Goal: Task Accomplishment & Management: Manage account settings

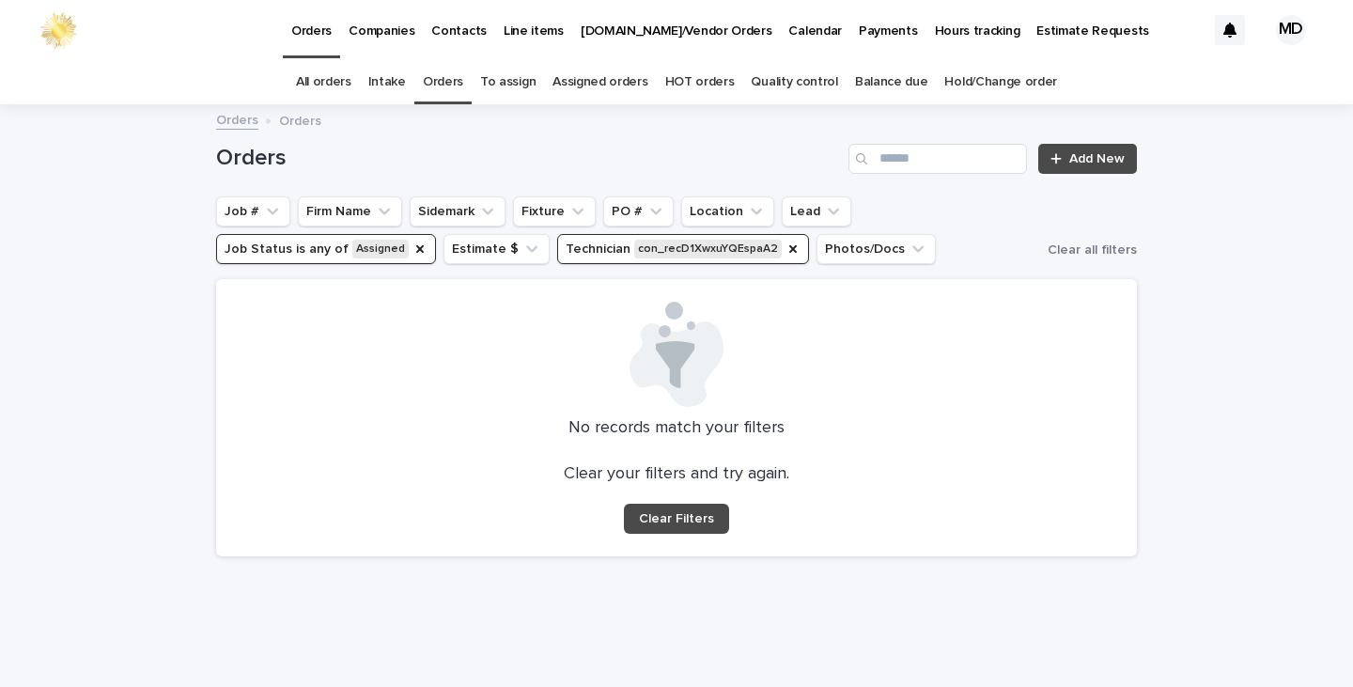
click at [398, 251] on button "Job Status is any of Assigned" at bounding box center [326, 249] width 220 height 30
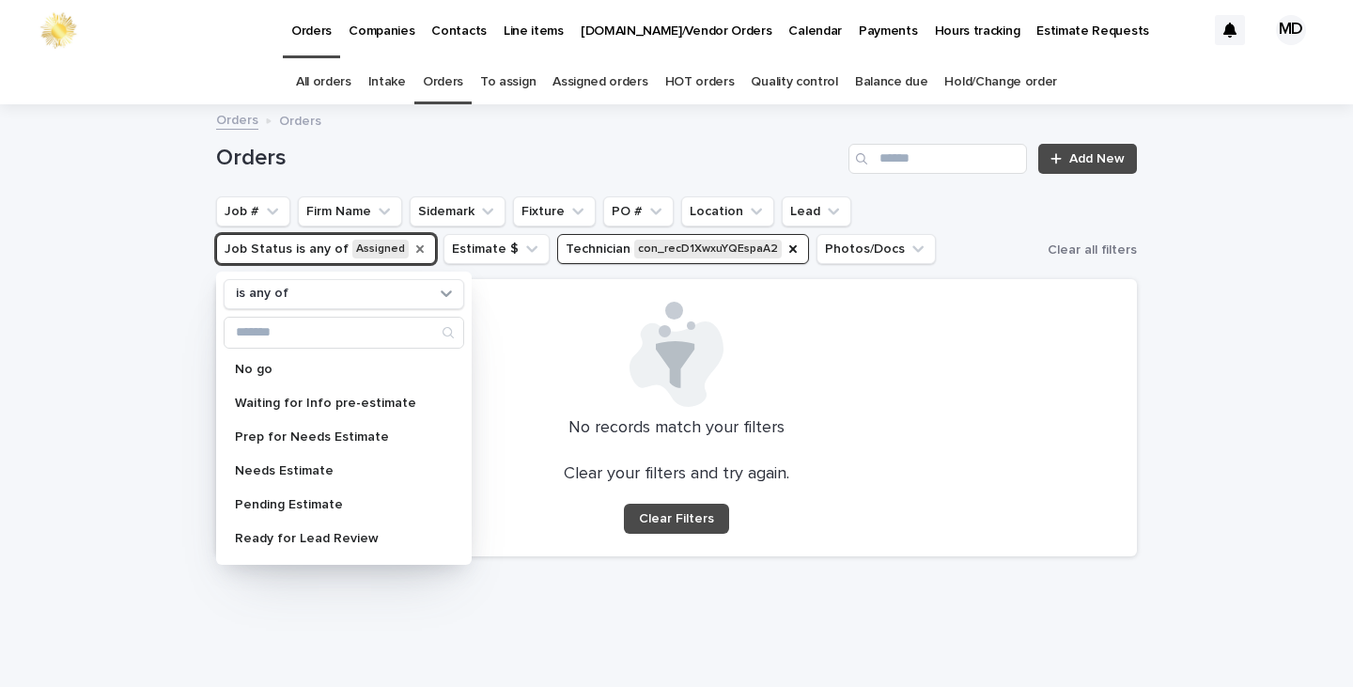
click at [412, 246] on icon "Job Status" at bounding box center [419, 248] width 15 height 15
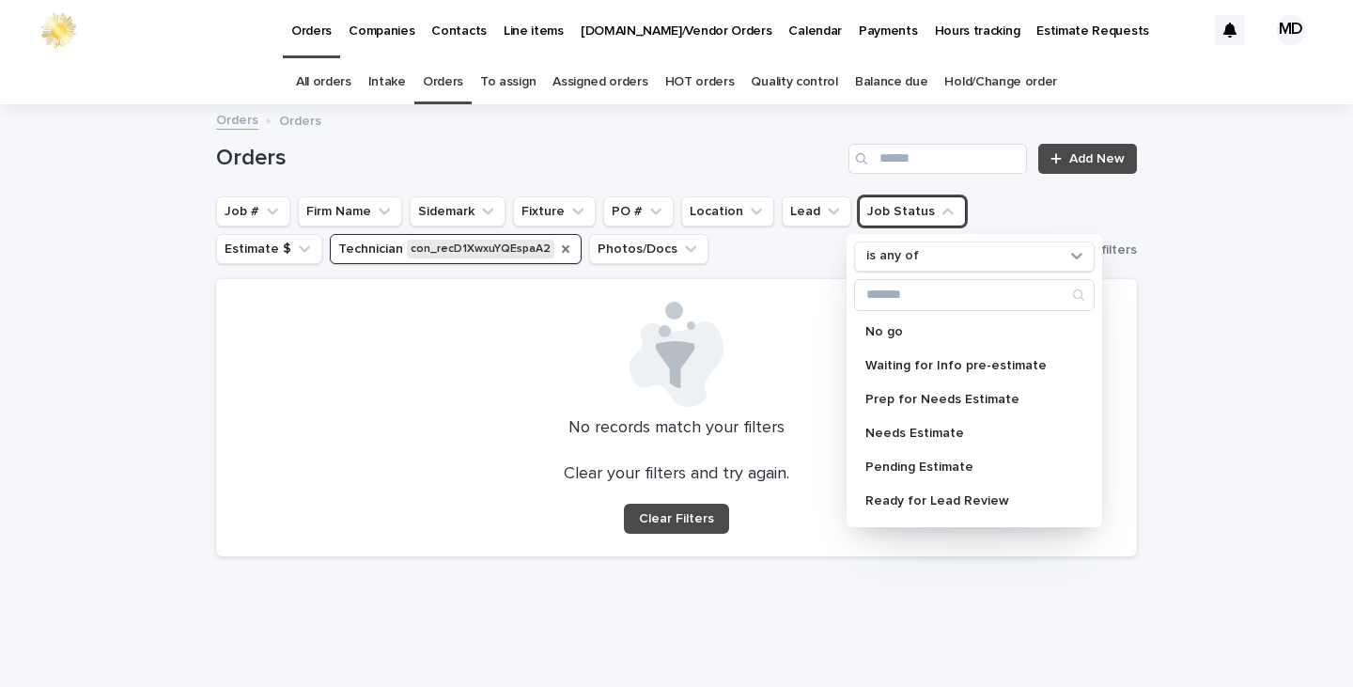
drag, startPoint x: 546, startPoint y: 249, endPoint x: 659, endPoint y: 240, distance: 114.0
click at [558, 250] on icon "Technician" at bounding box center [565, 248] width 15 height 15
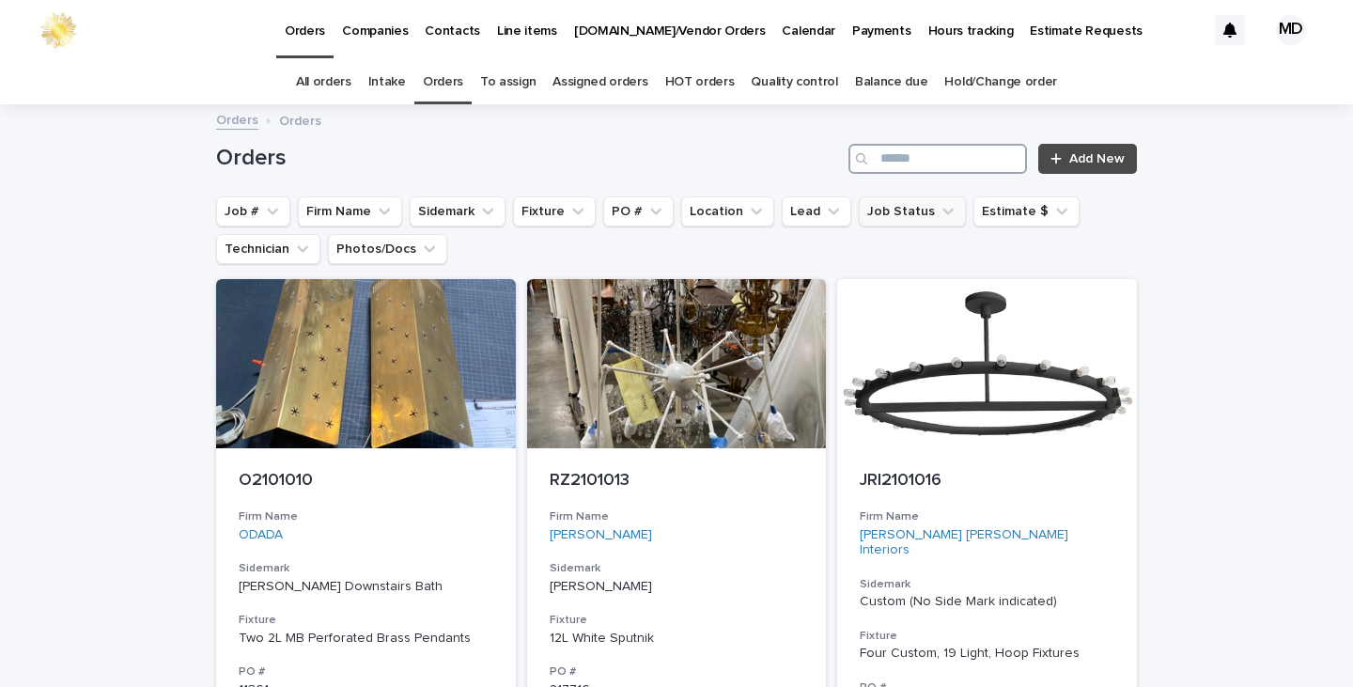
click at [892, 154] on input "Search" at bounding box center [937, 159] width 178 height 30
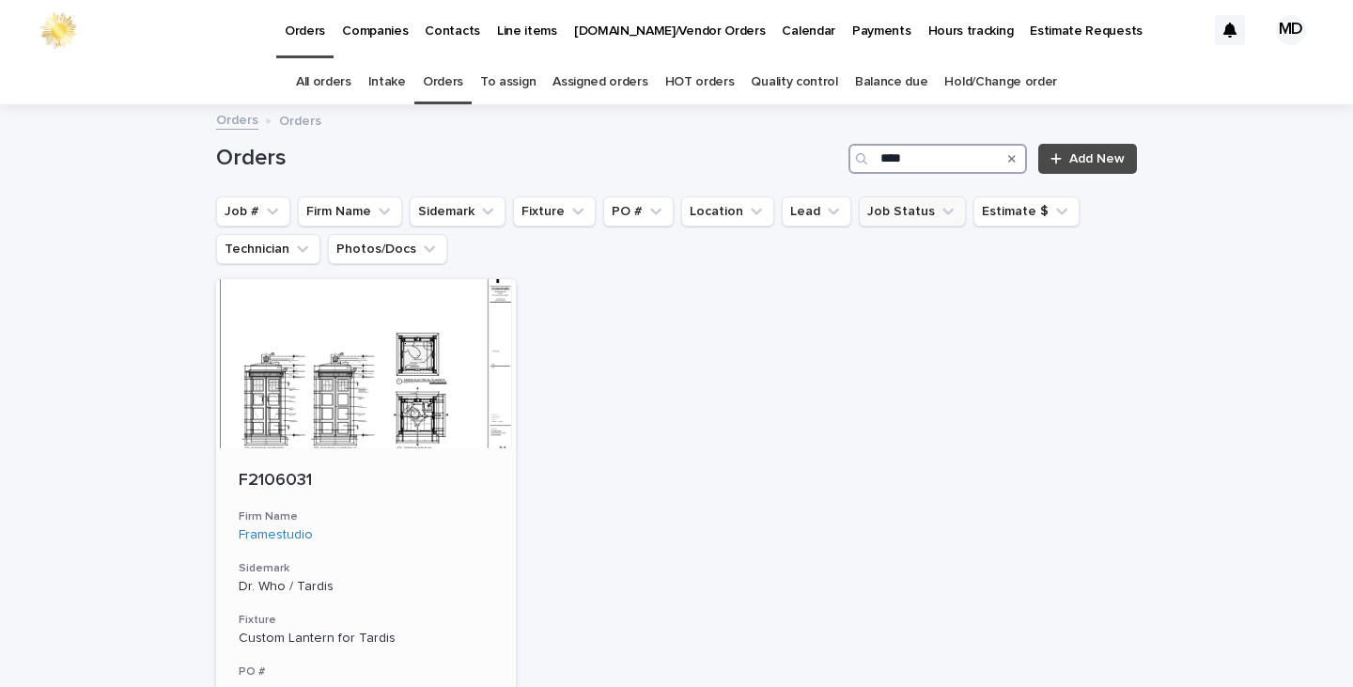
type input "****"
click at [421, 486] on p "F2106031" at bounding box center [366, 481] width 255 height 21
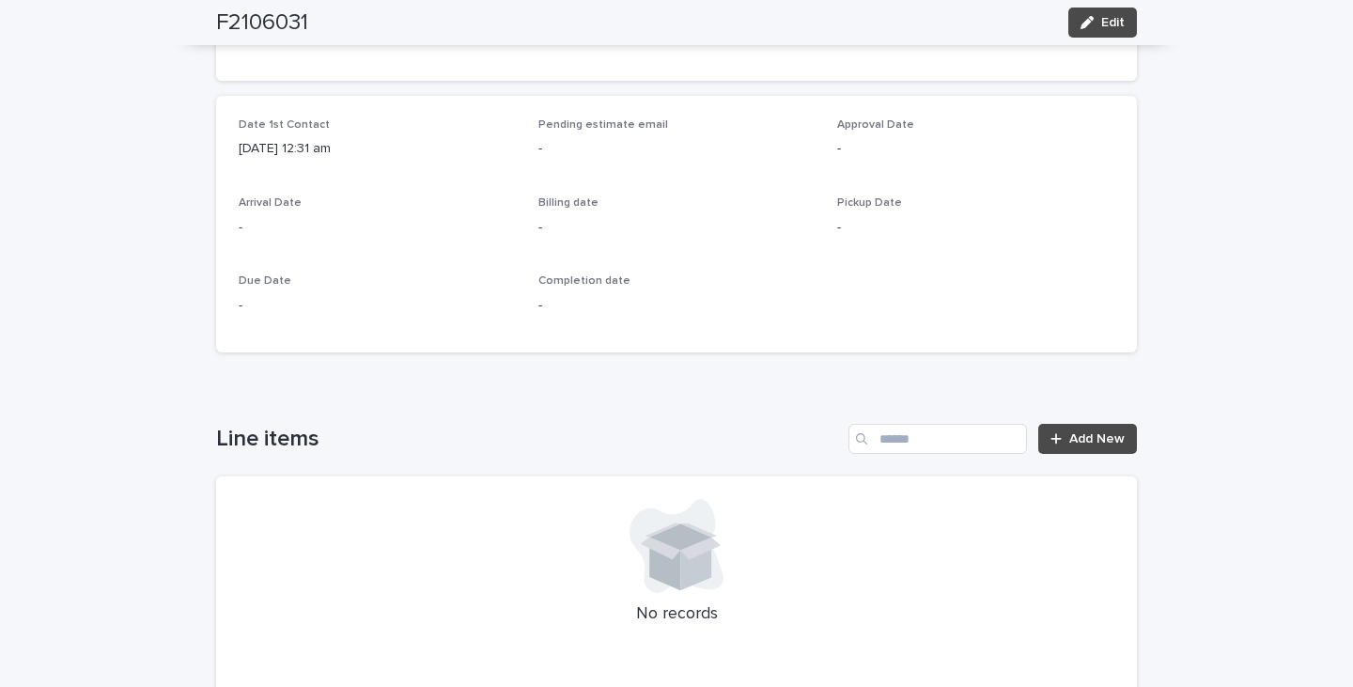
scroll to position [658, 0]
click at [1103, 24] on span "Edit" at bounding box center [1112, 22] width 23 height 13
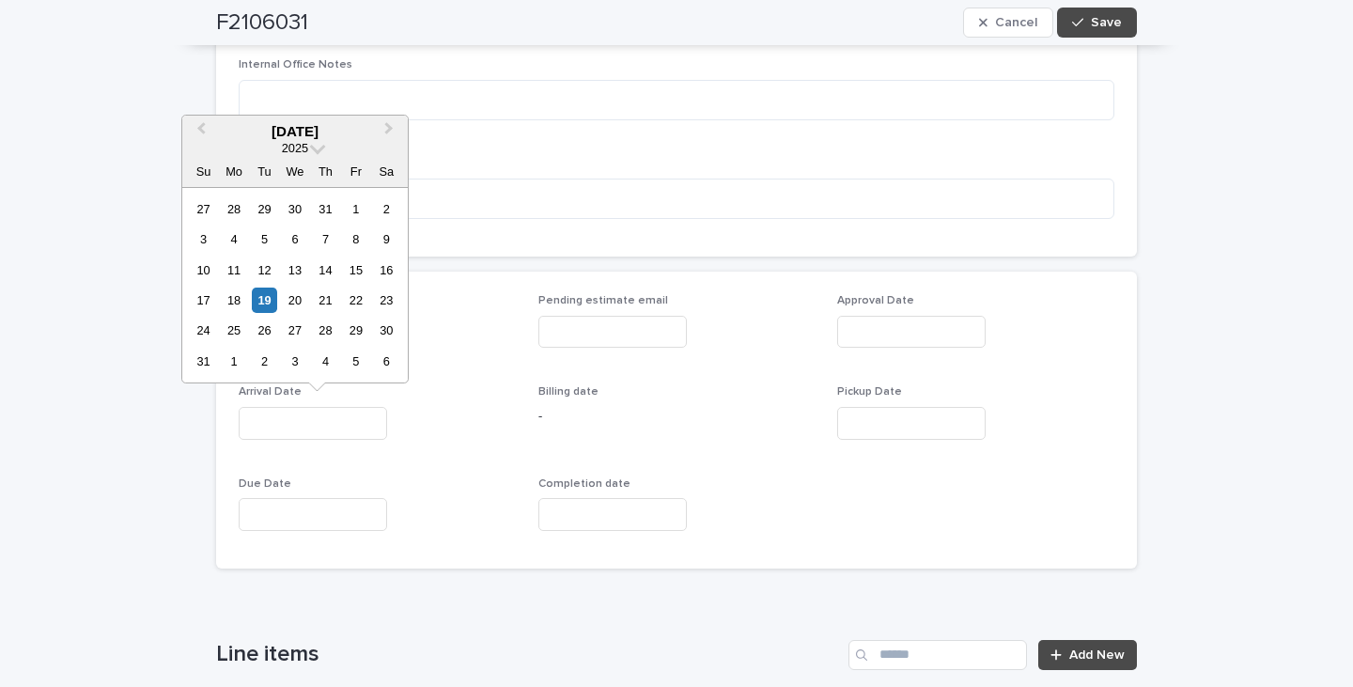
click at [283, 427] on input "text" at bounding box center [313, 423] width 148 height 33
click at [262, 304] on div "19" at bounding box center [264, 299] width 25 height 25
type input "**********"
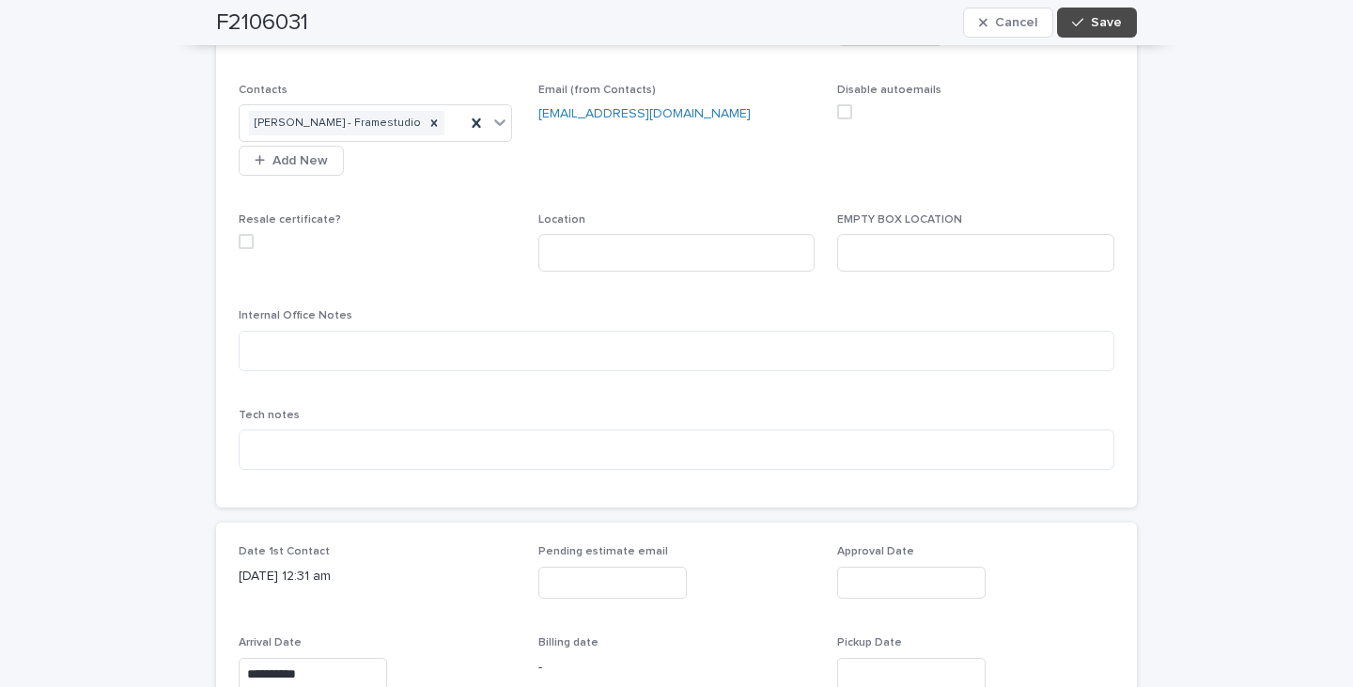
scroll to position [376, 0]
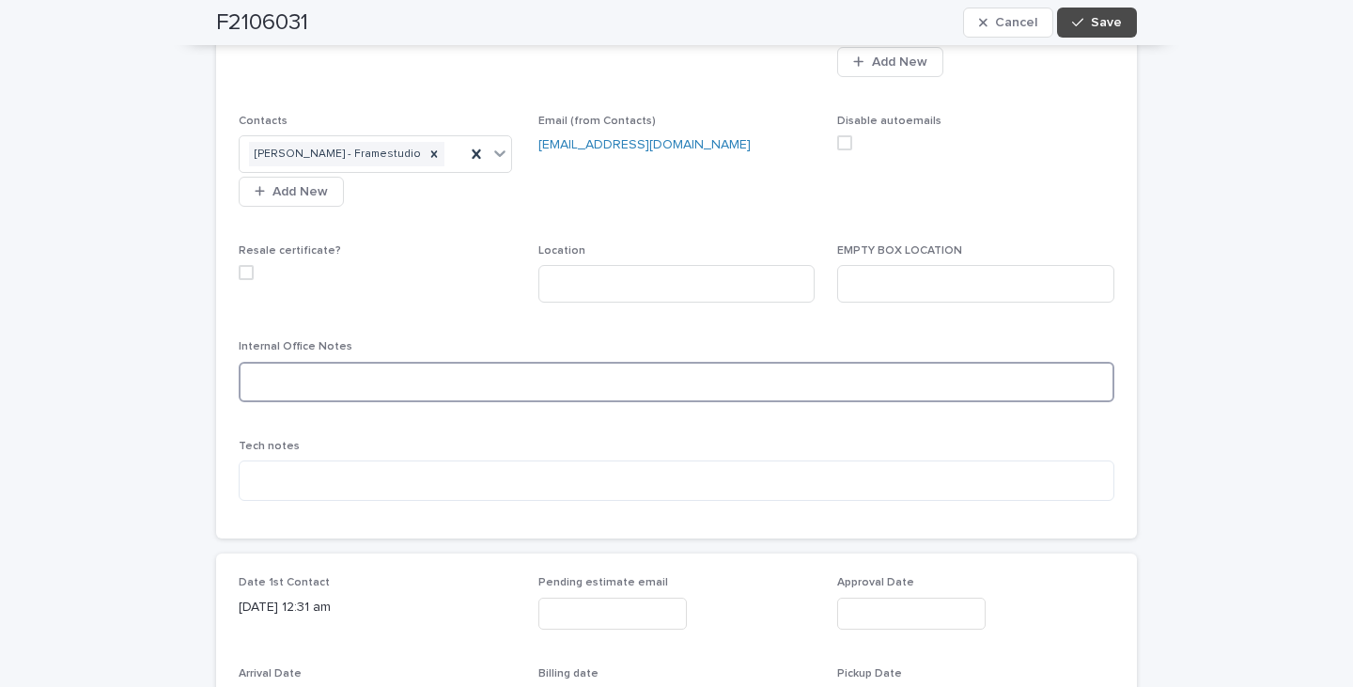
click at [264, 385] on textarea at bounding box center [676, 382] width 875 height 40
type textarea "**********"
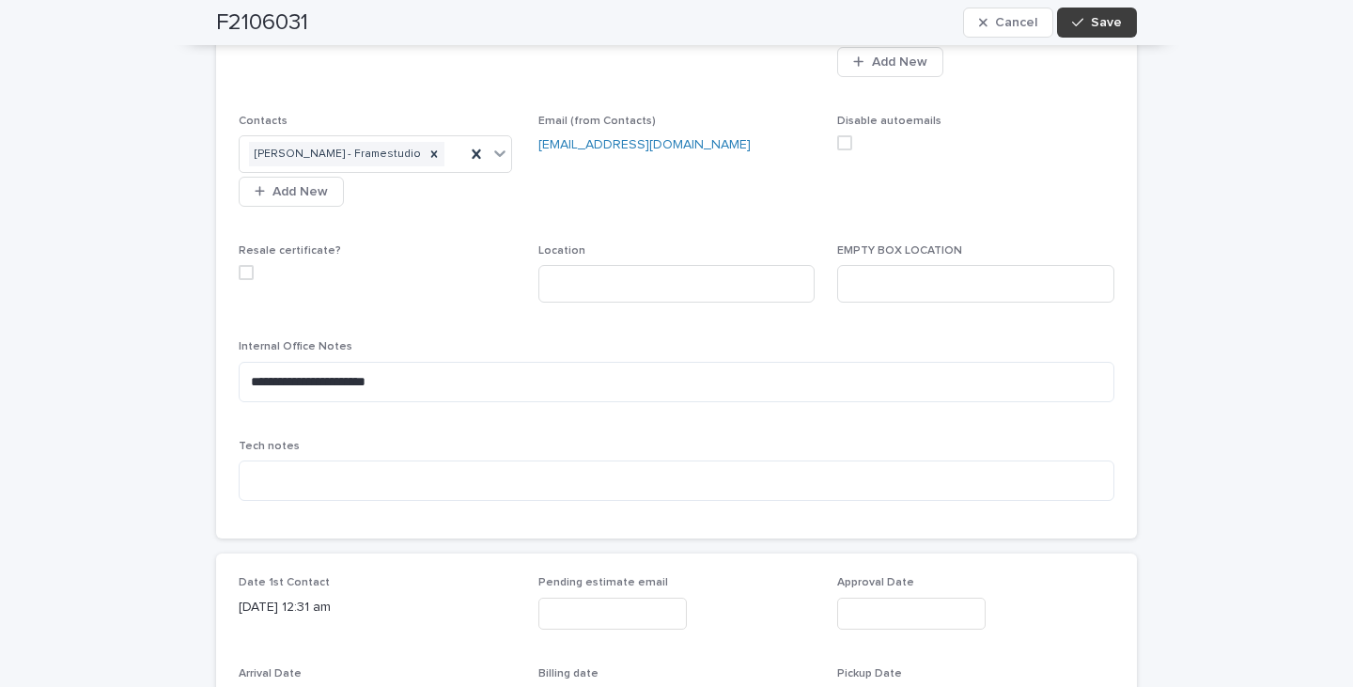
click at [1107, 23] on span "Save" at bounding box center [1106, 22] width 31 height 13
